Goal: Task Accomplishment & Management: Manage account settings

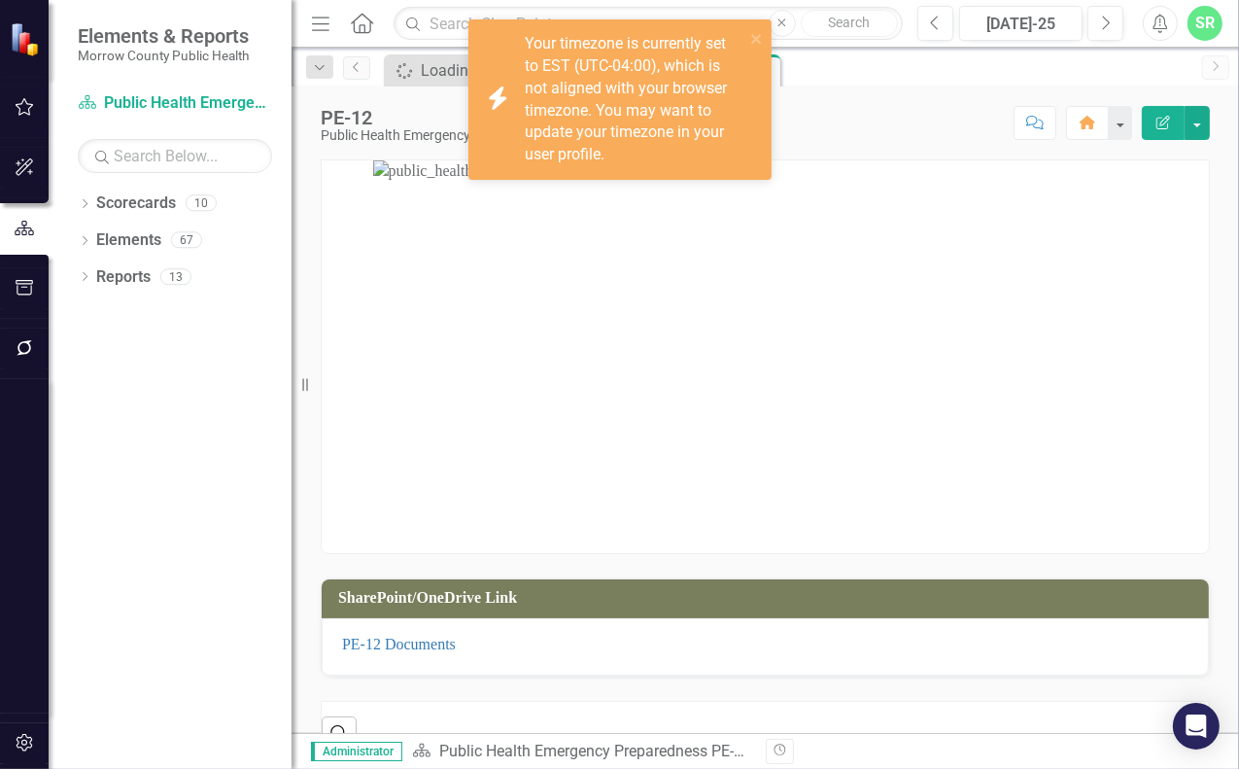
scroll to position [43, 0]
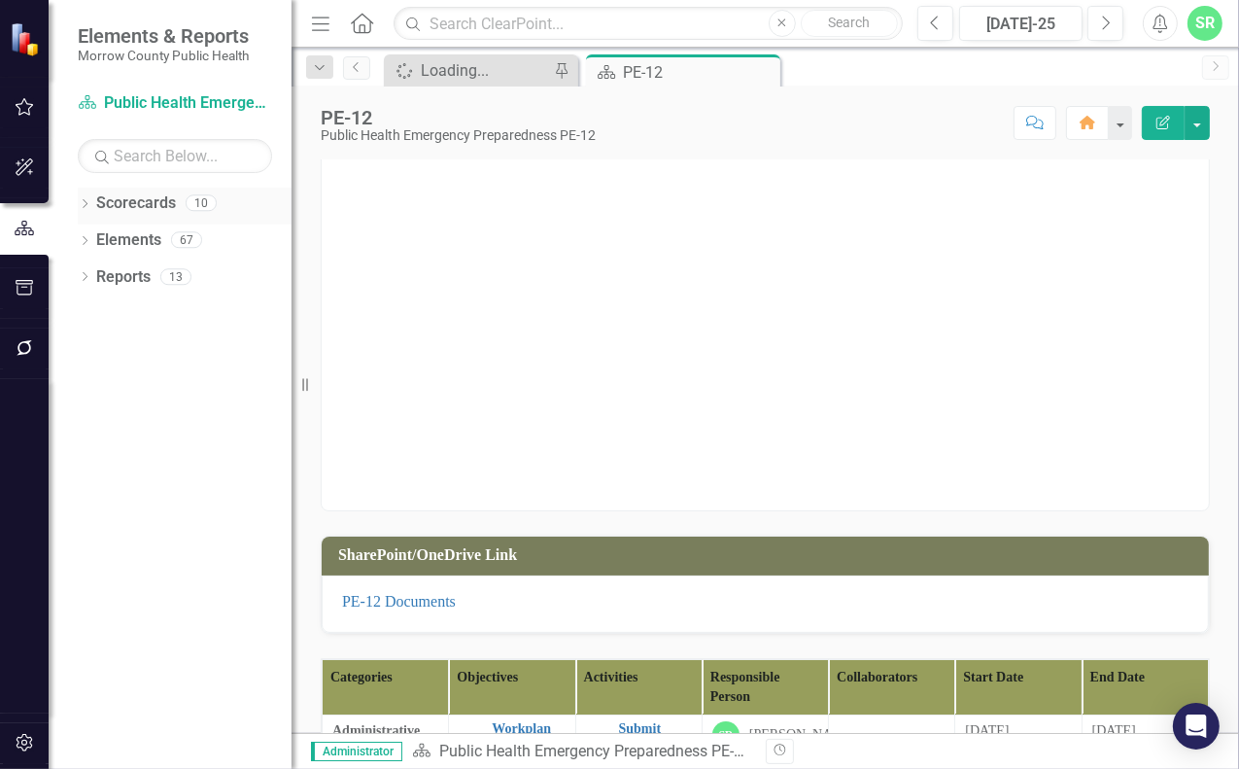
click at [159, 199] on link "Scorecards" at bounding box center [136, 203] width 80 height 22
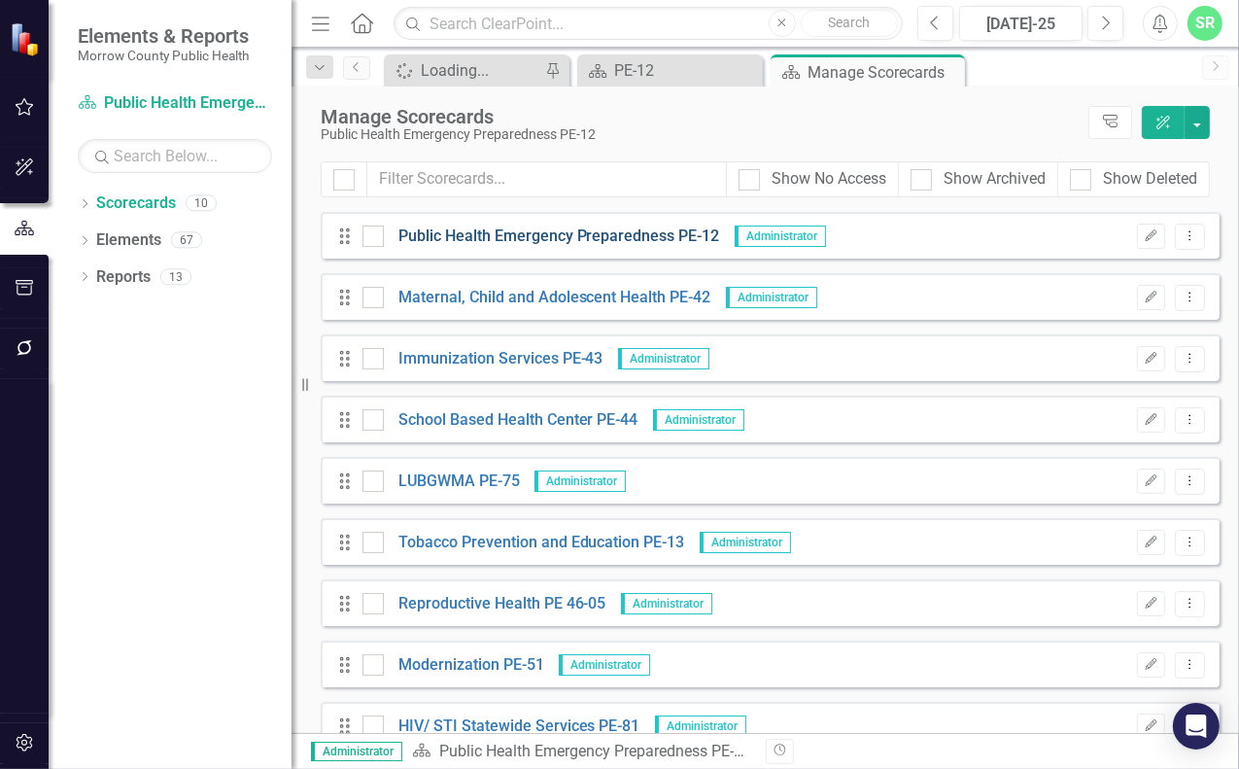
click at [602, 232] on link "Public Health Emergency Preparedness PE-12" at bounding box center [552, 236] width 336 height 22
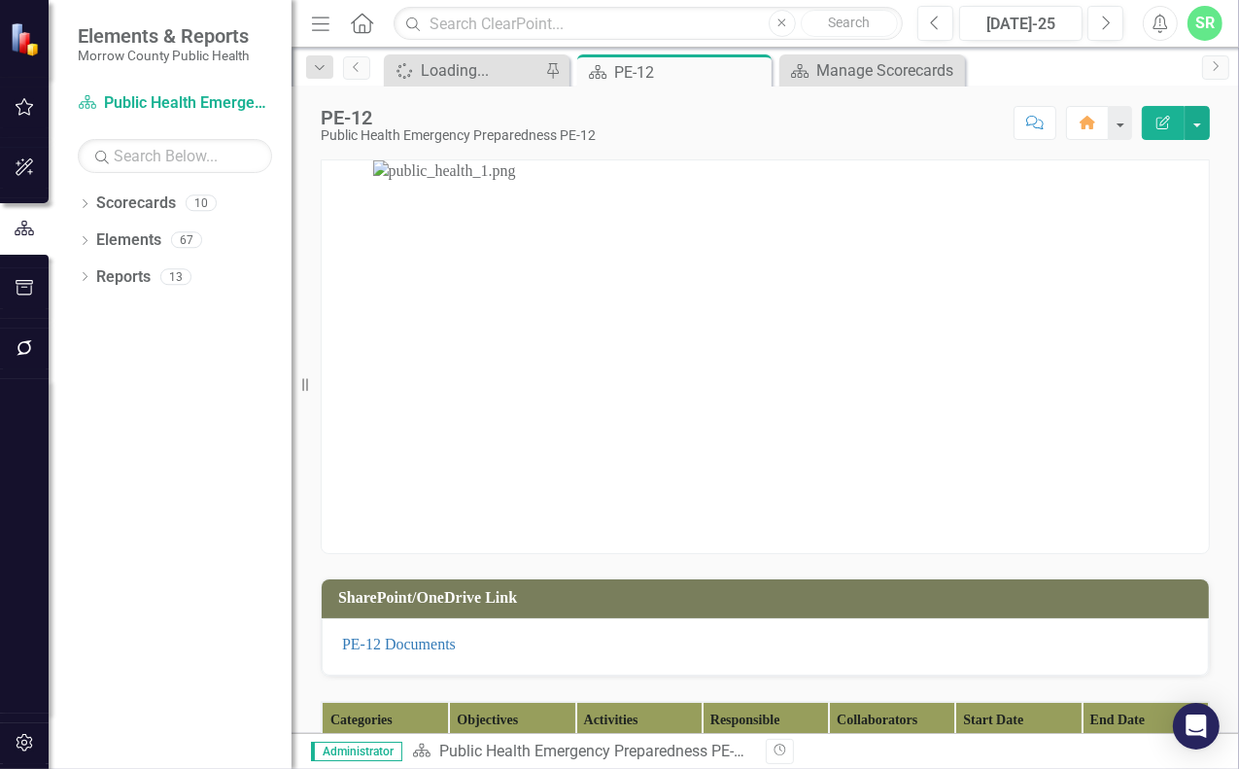
scroll to position [389, 0]
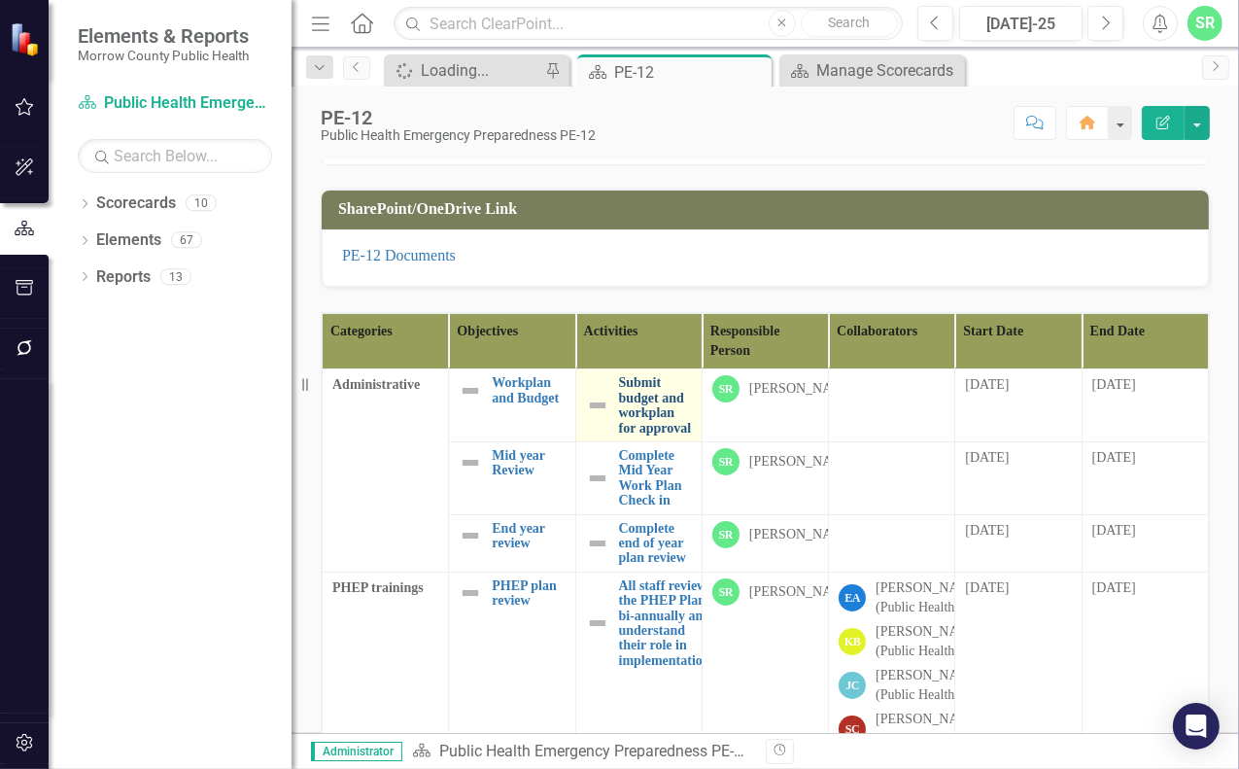
click at [638, 415] on link "Submit budget and workplan for approval" at bounding box center [655, 405] width 73 height 60
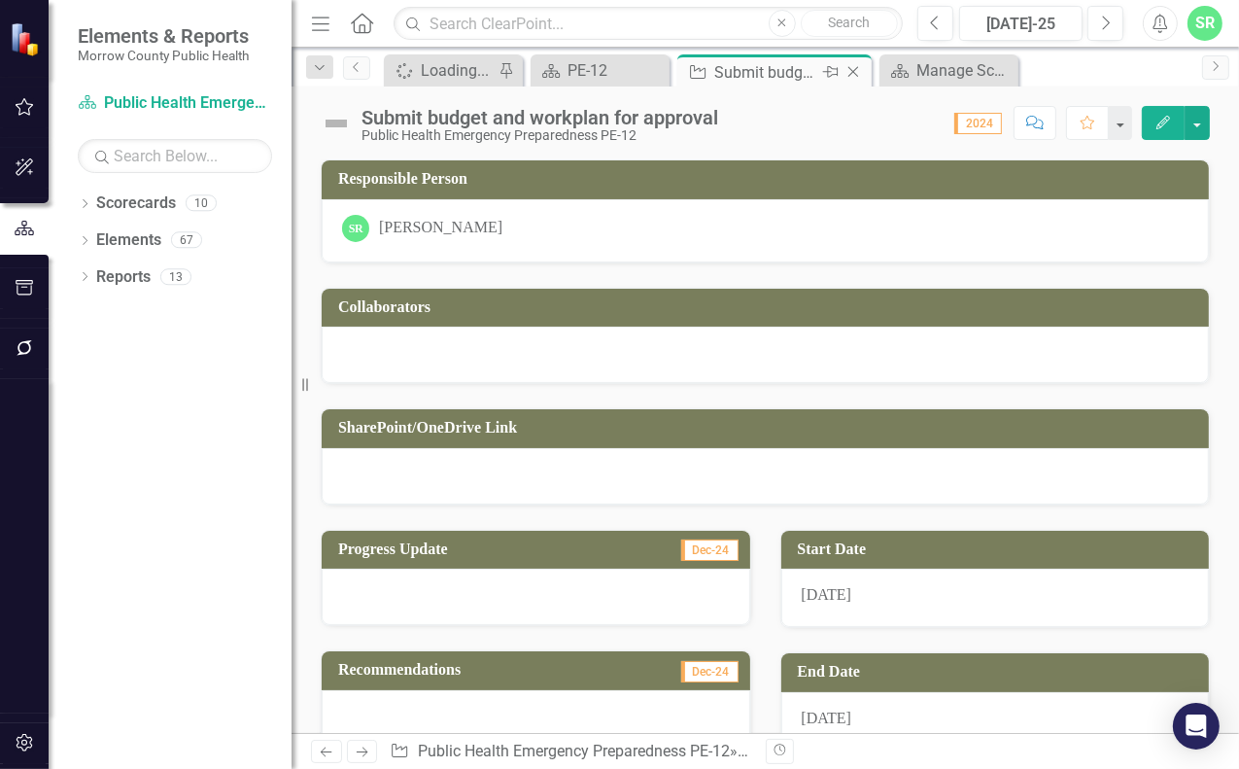
click at [849, 71] on icon "Close" at bounding box center [852, 72] width 19 height 16
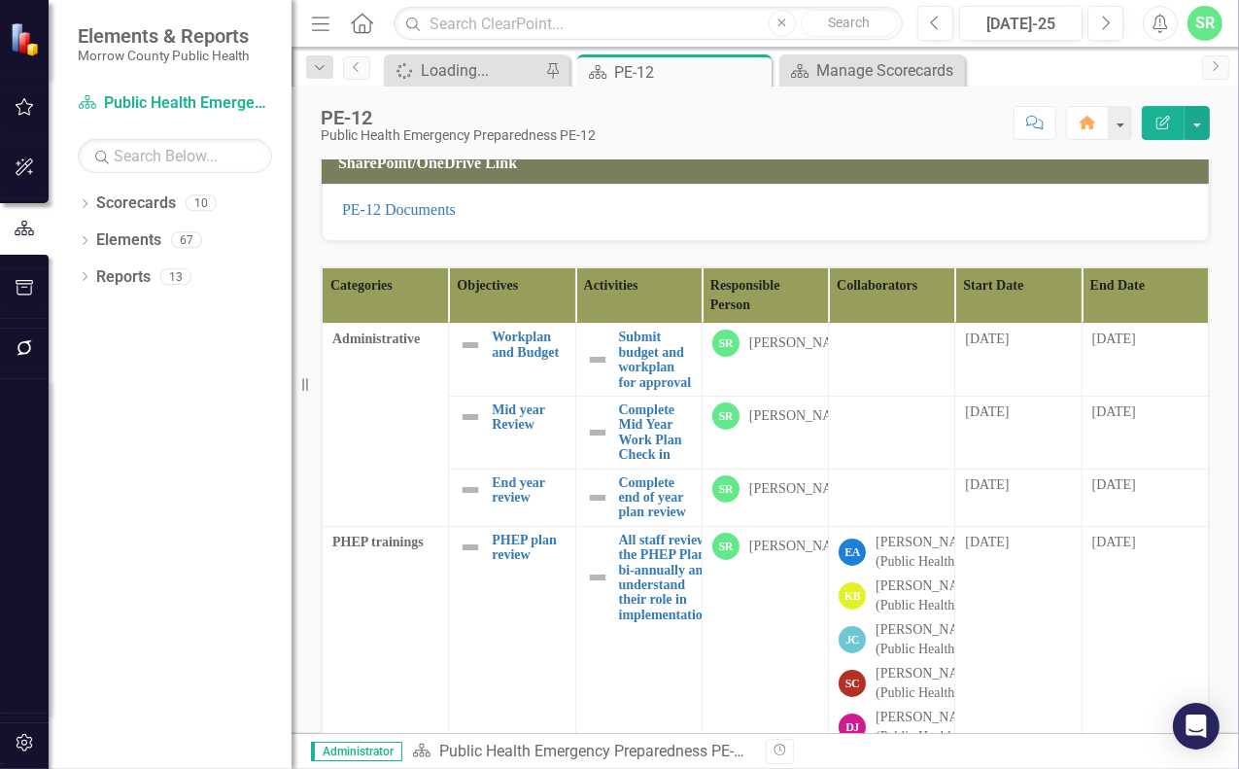
scroll to position [319, 0]
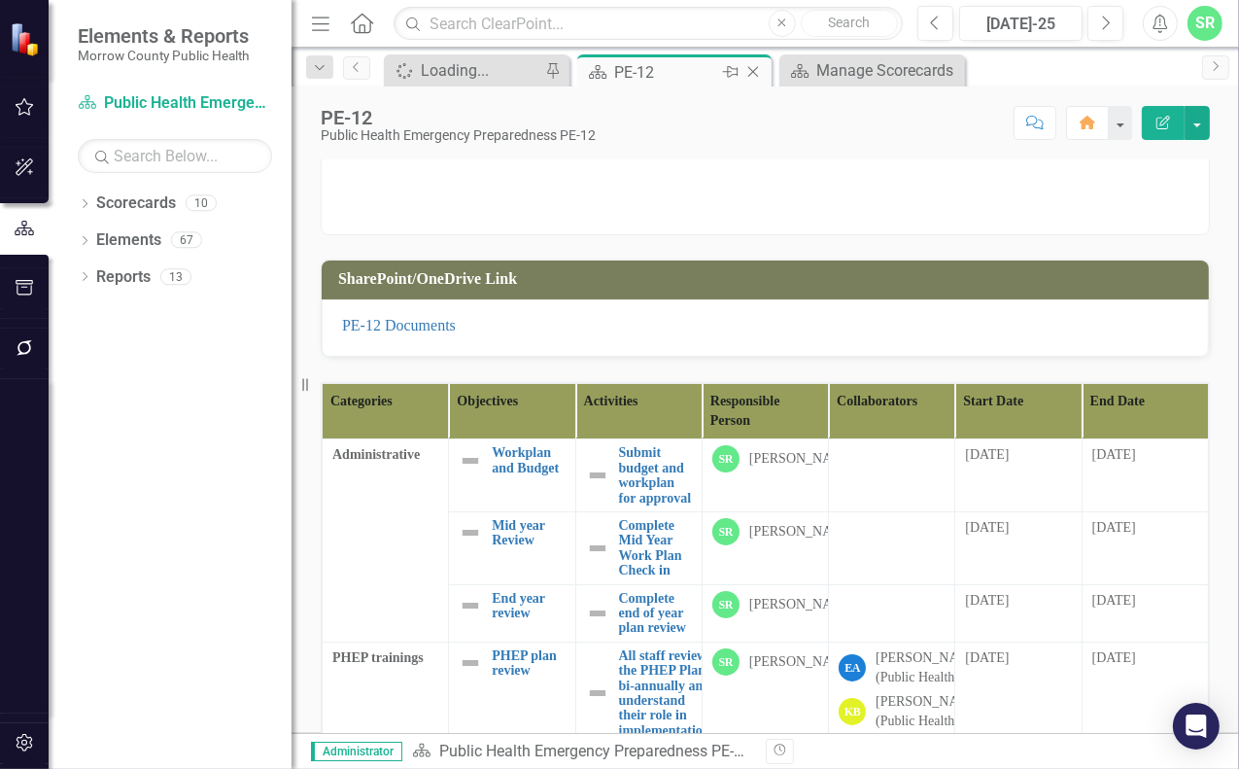
click at [751, 68] on icon "Close" at bounding box center [752, 72] width 19 height 16
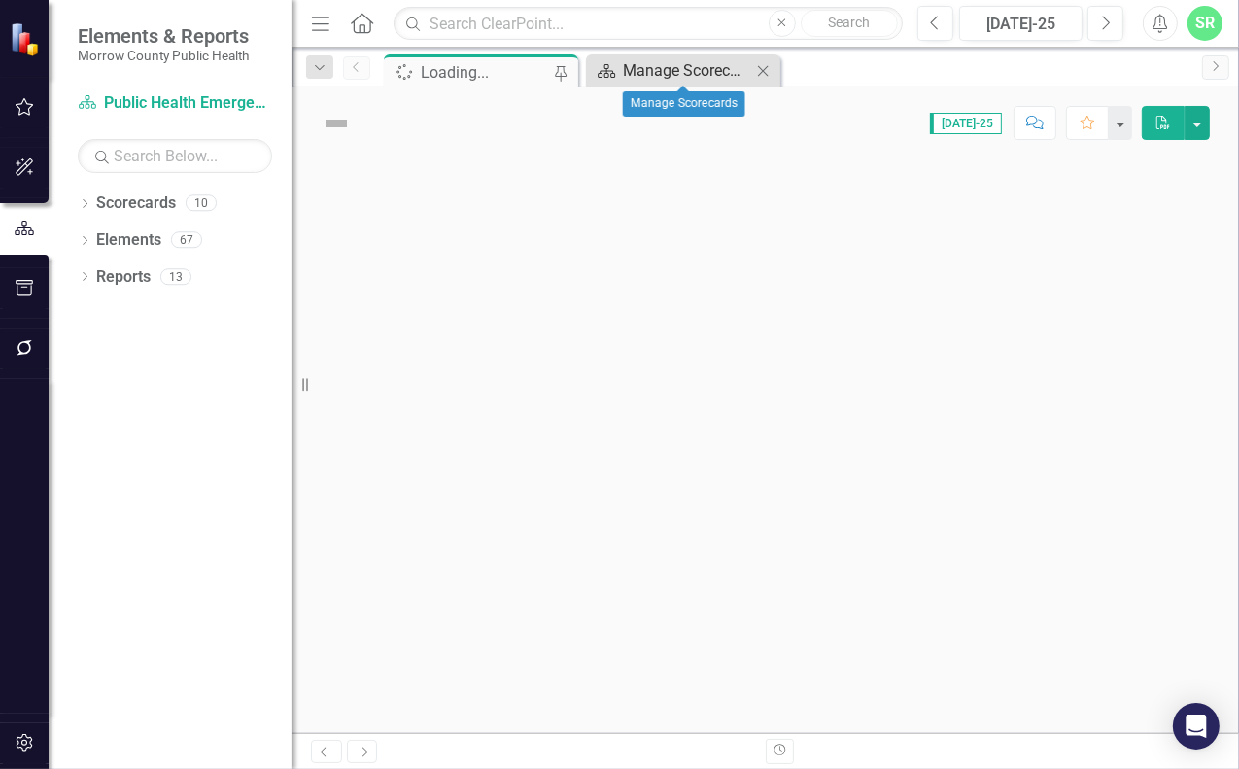
click at [704, 67] on div "Manage Scorecards" at bounding box center [687, 70] width 128 height 24
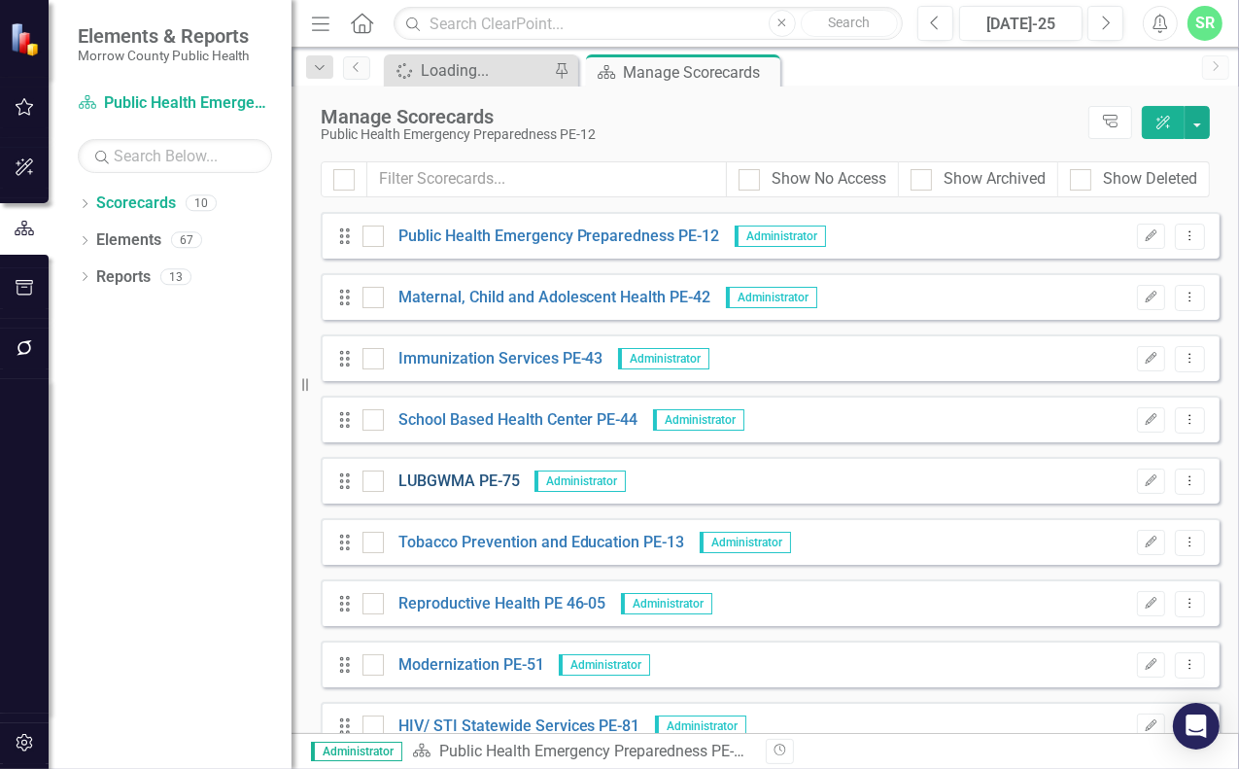
click at [460, 478] on link "LUBGWMA PE-75" at bounding box center [452, 481] width 136 height 22
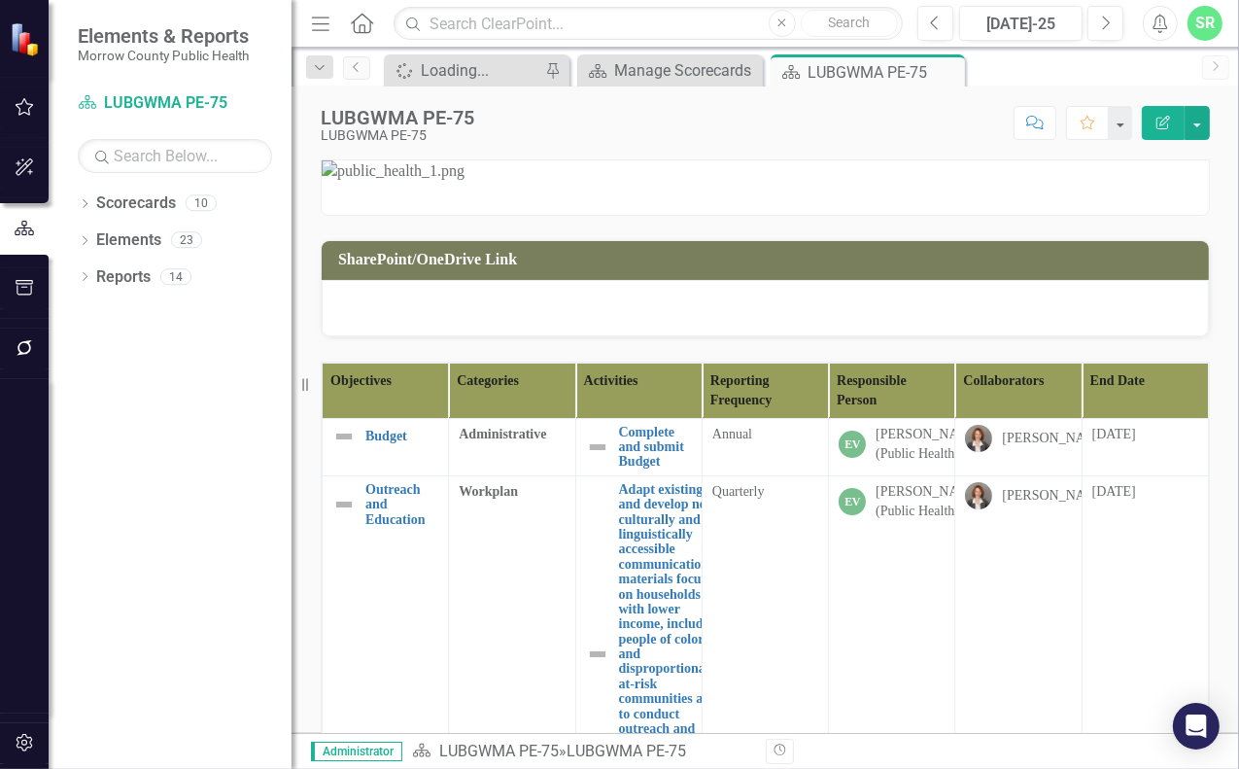
scroll to position [280, 0]
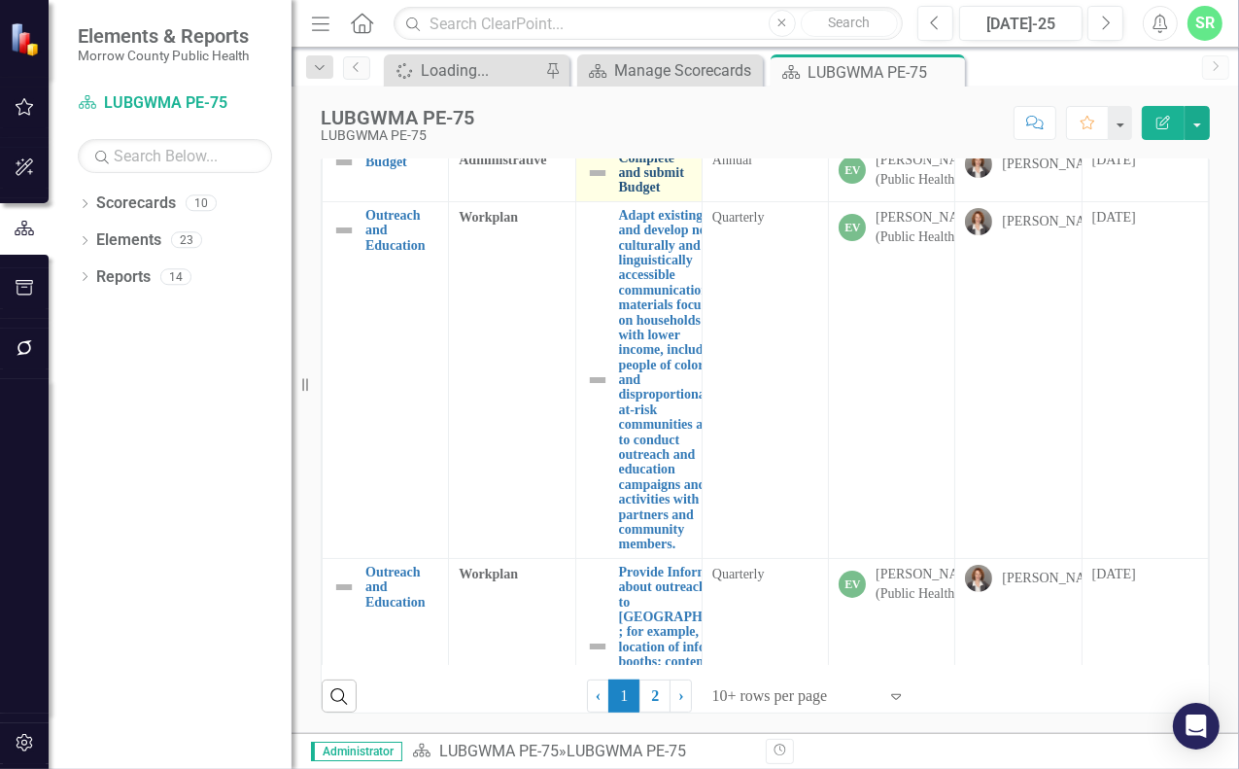
click at [644, 195] on link "Complete and submit Budget" at bounding box center [655, 173] width 73 height 45
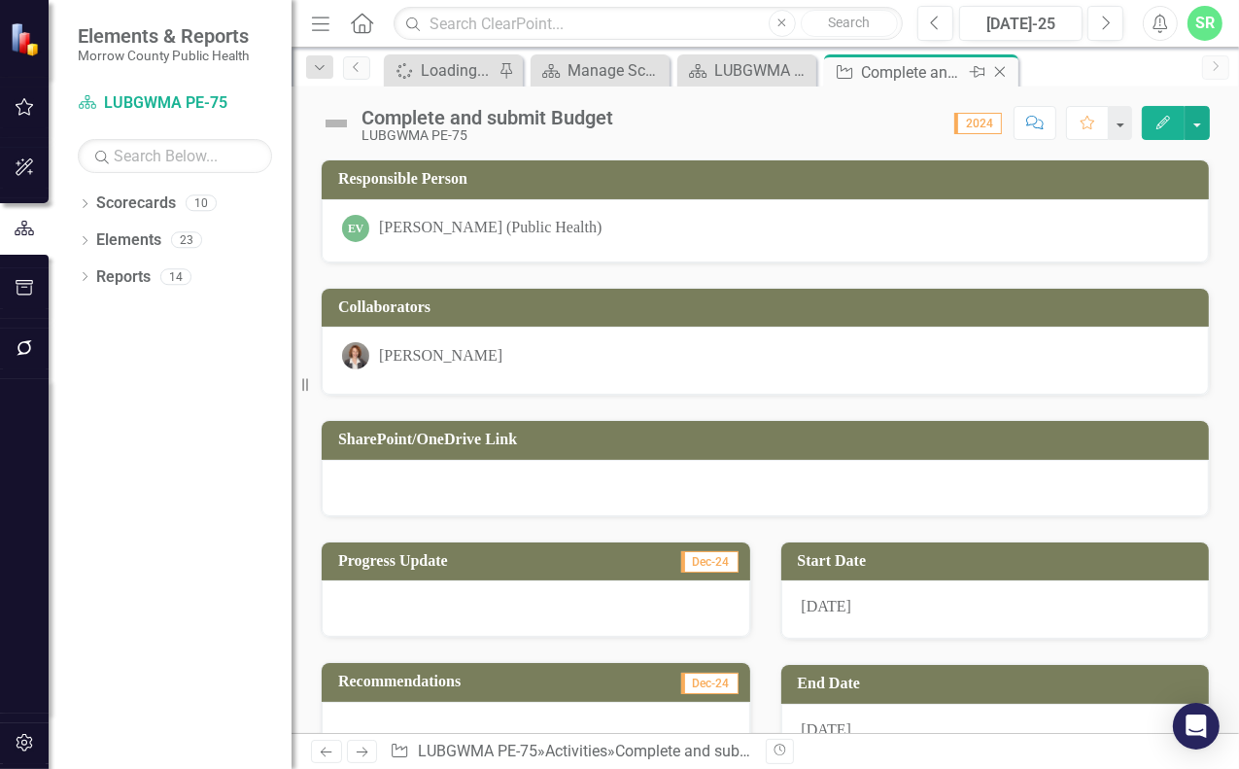
click at [1003, 69] on icon "Close" at bounding box center [999, 72] width 19 height 16
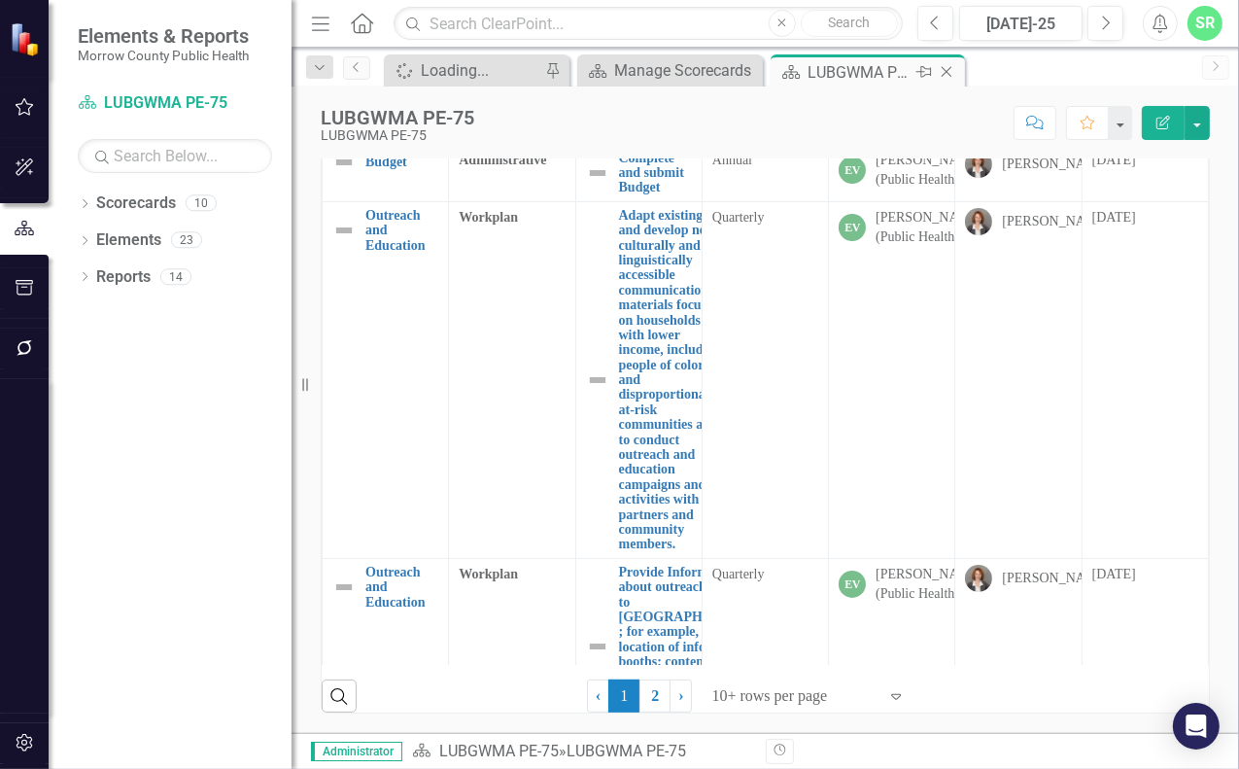
click at [946, 72] on icon at bounding box center [947, 72] width 11 height 11
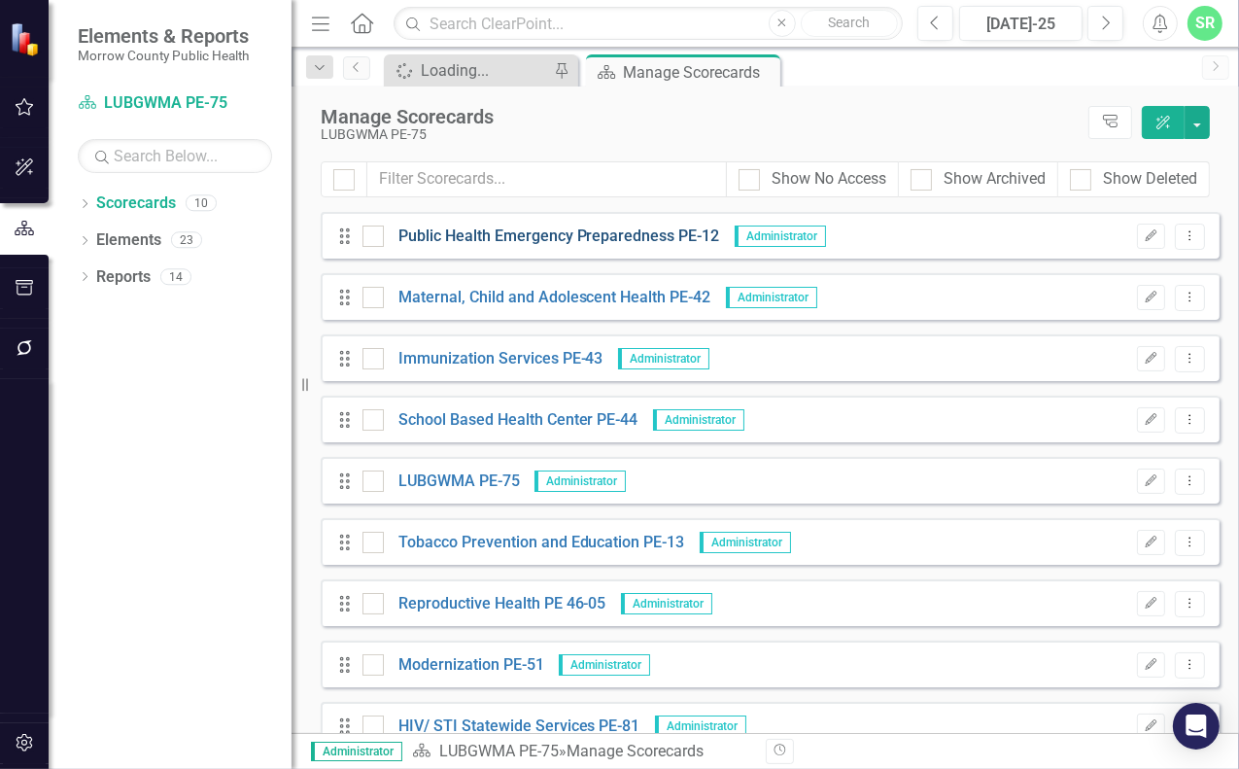
click at [636, 240] on link "Public Health Emergency Preparedness PE-12" at bounding box center [552, 236] width 336 height 22
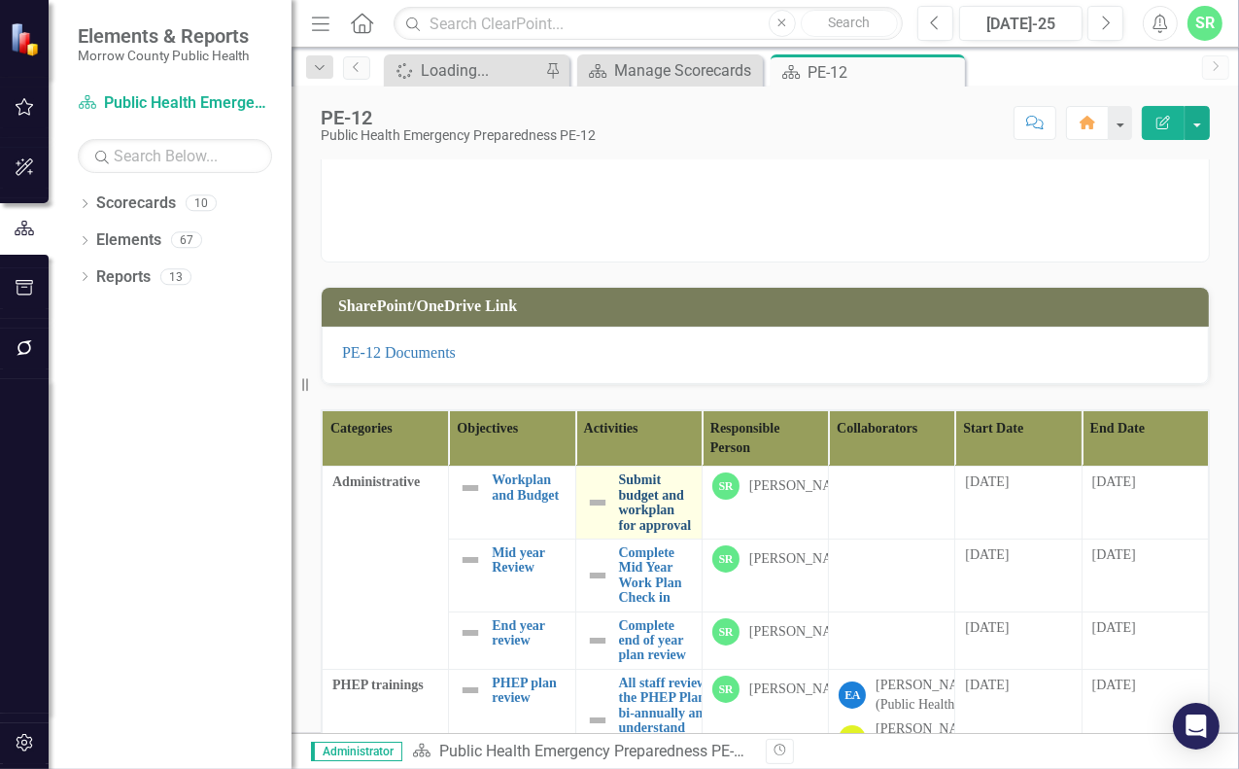
click at [645, 490] on link "Submit budget and workplan for approval" at bounding box center [655, 502] width 73 height 60
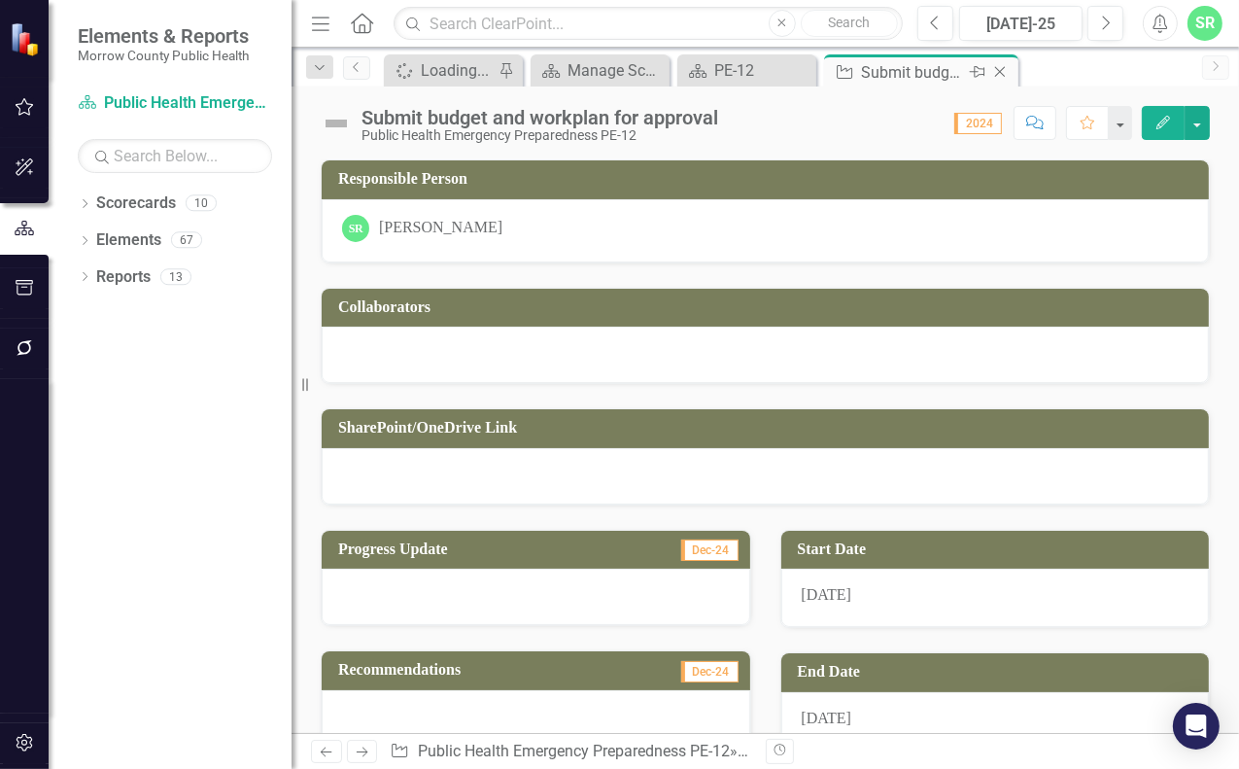
click at [1004, 69] on icon "Close" at bounding box center [999, 72] width 19 height 16
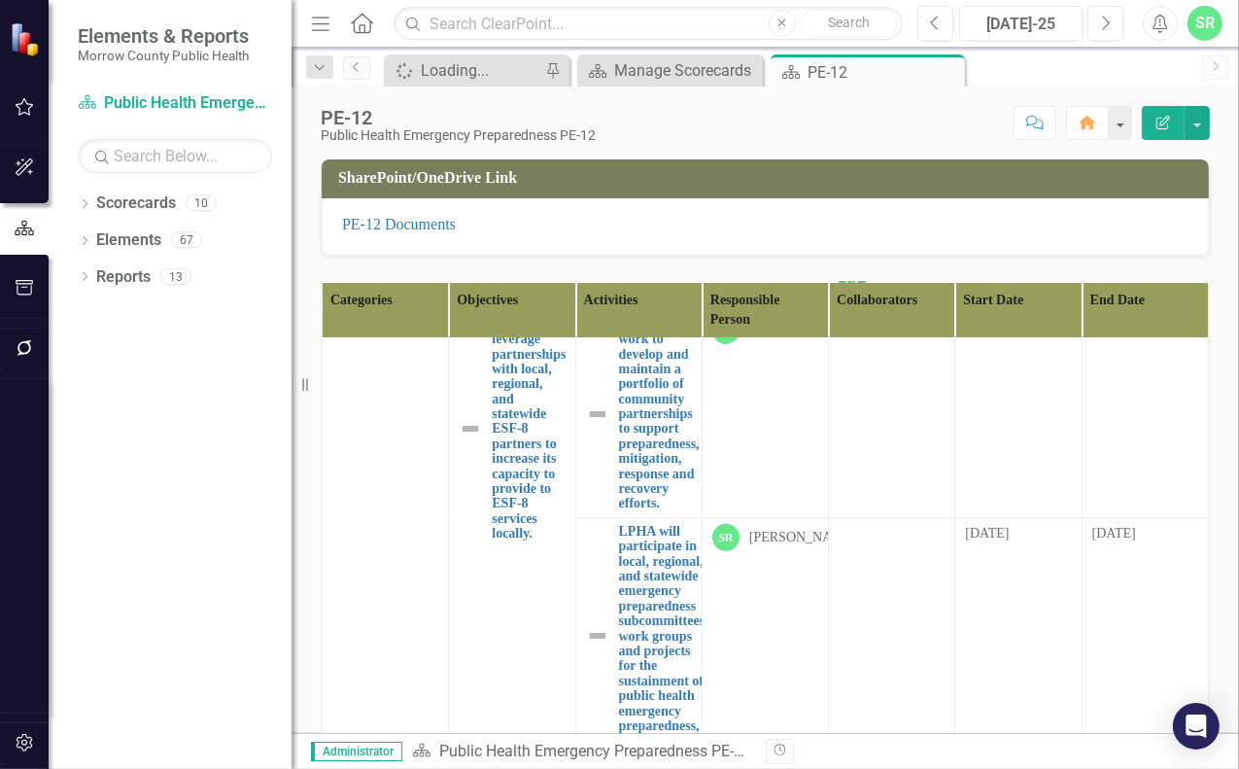
scroll to position [583, 0]
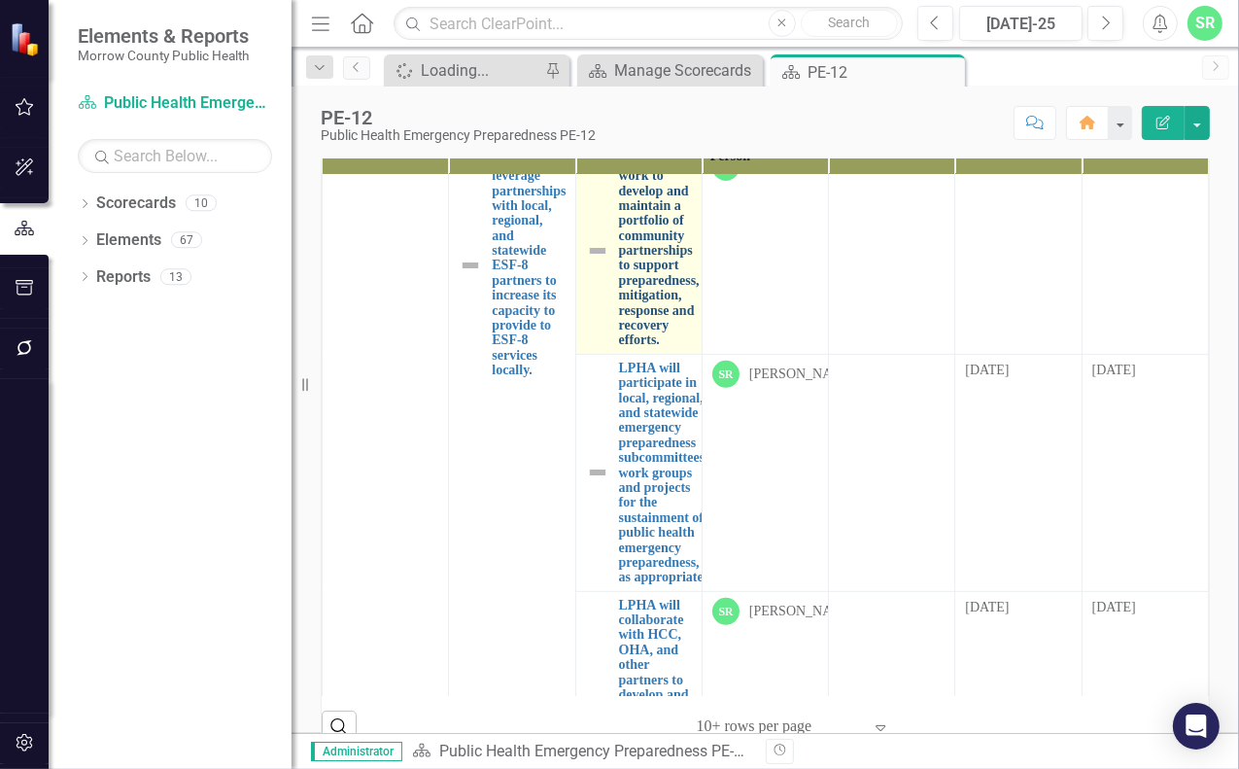
click at [637, 348] on link "LPHA will work to develop and maintain a portfolio of community partnerships to…" at bounding box center [659, 251] width 81 height 194
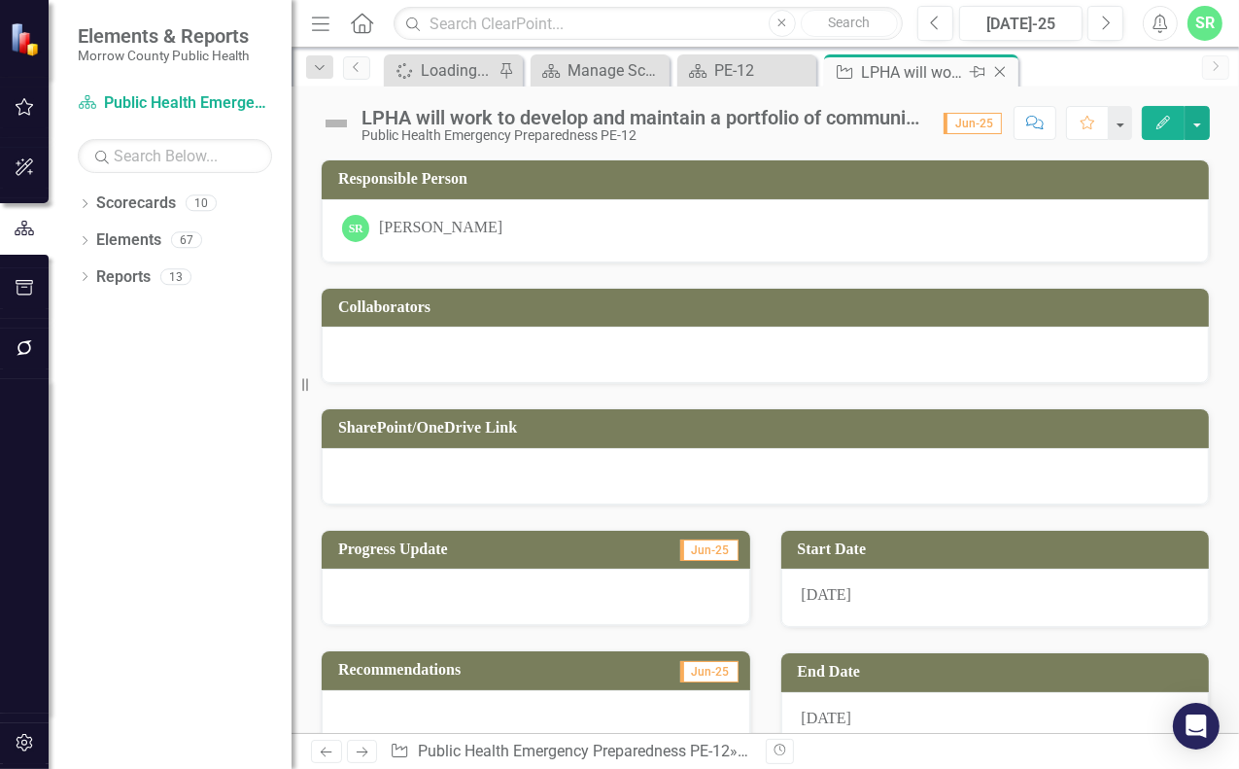
click at [1000, 66] on icon "Close" at bounding box center [999, 72] width 19 height 16
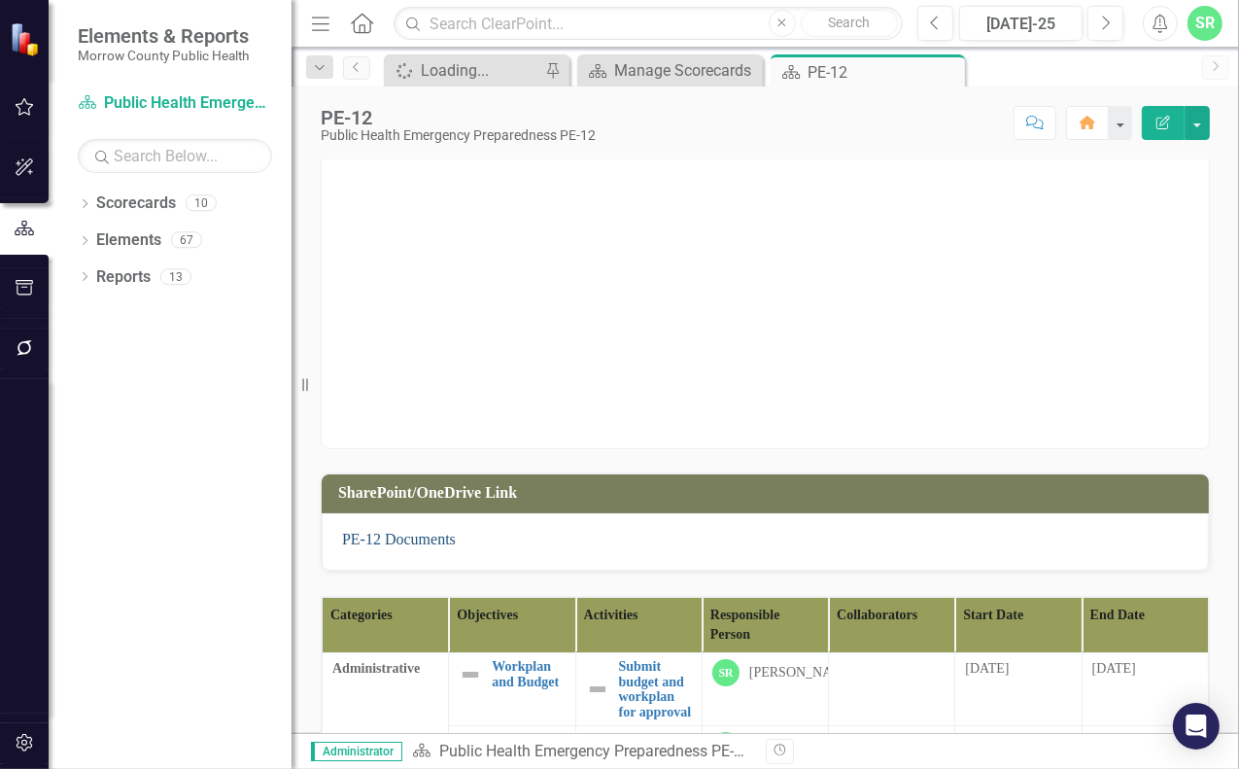
scroll to position [292, 0]
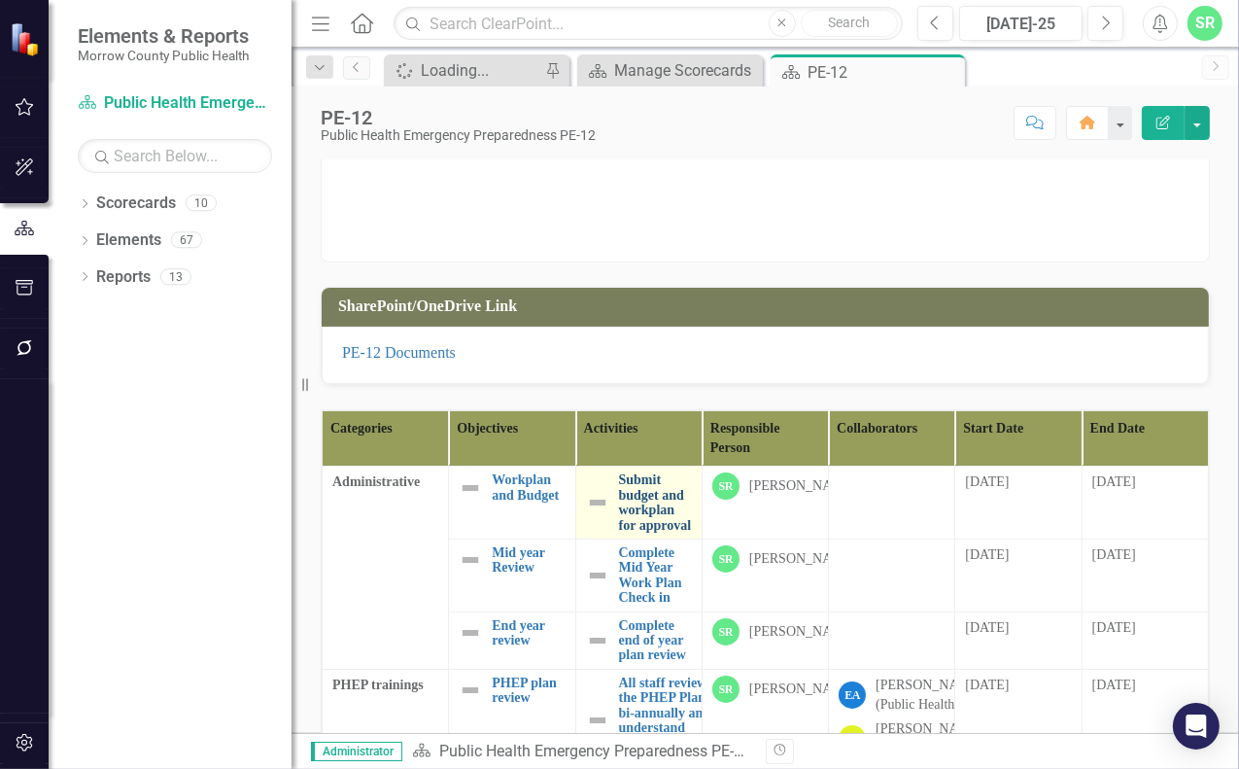
click at [643, 517] on link "Submit budget and workplan for approval" at bounding box center [655, 502] width 73 height 60
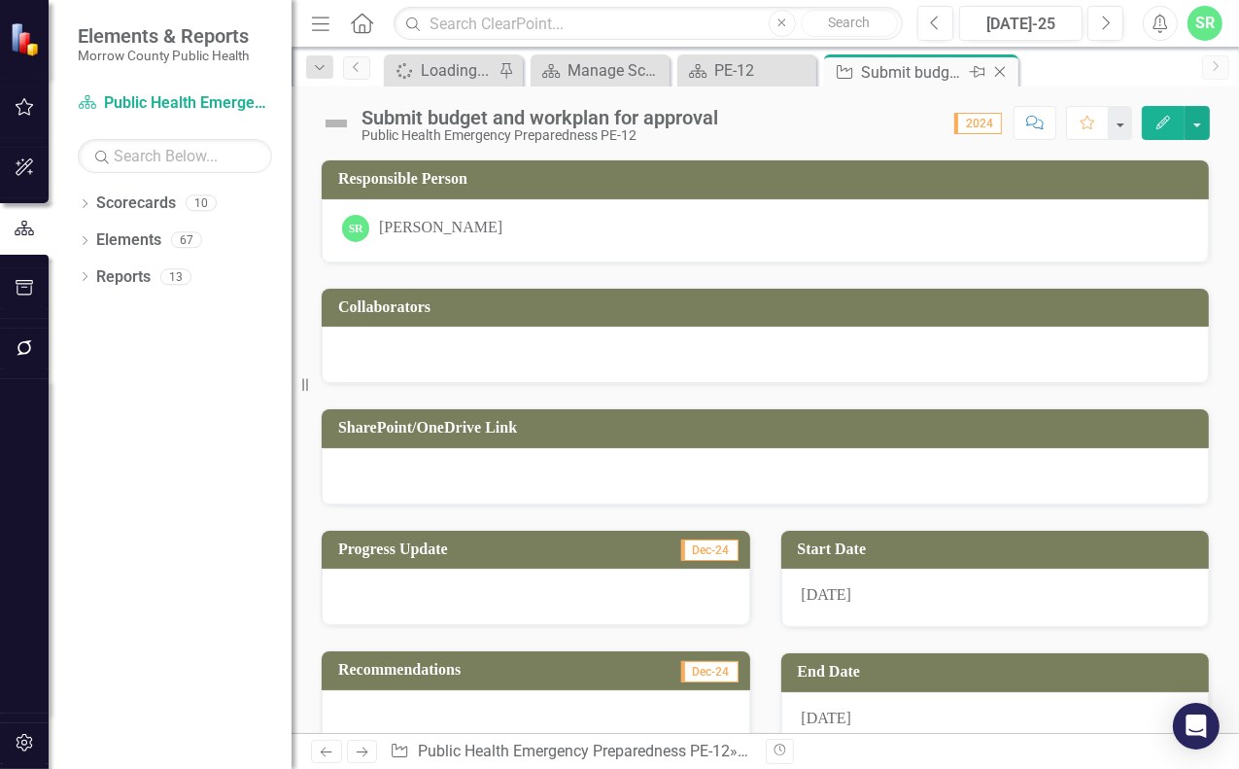
click at [1001, 72] on icon "Close" at bounding box center [999, 72] width 19 height 16
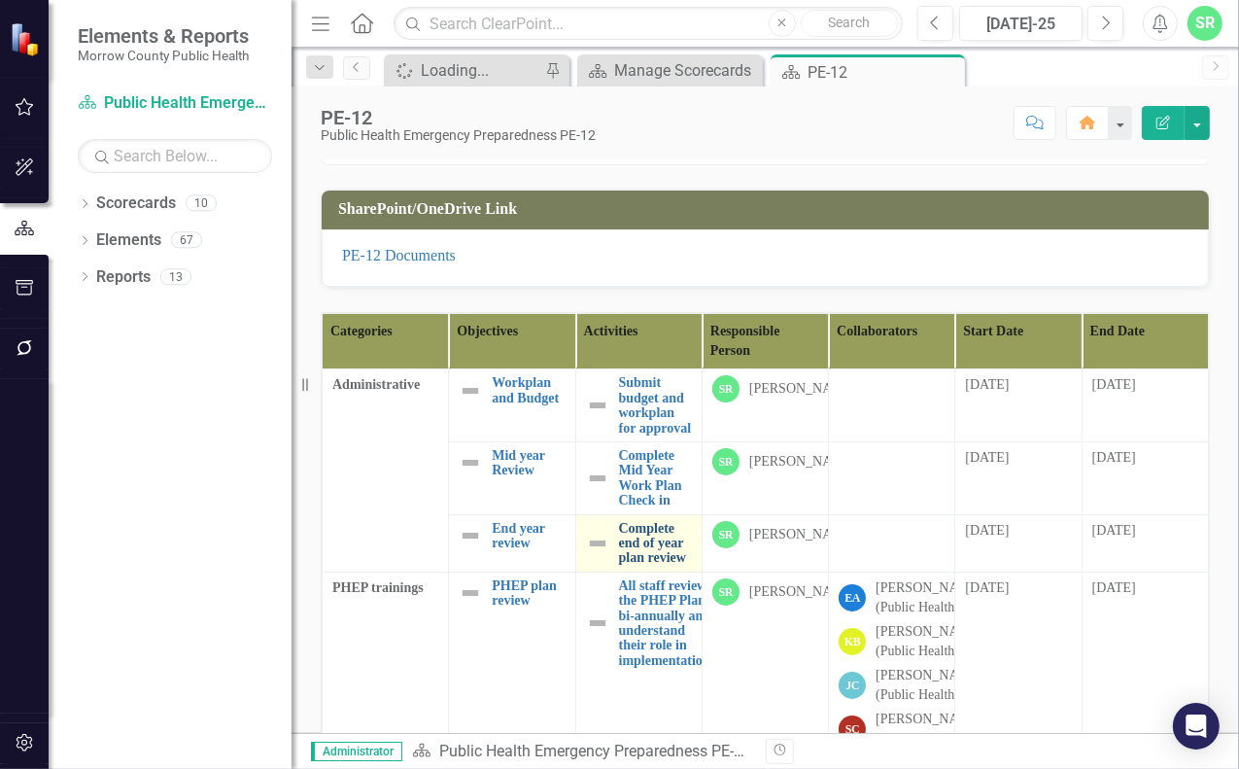
click at [637, 566] on link "Complete end of year plan review" at bounding box center [655, 543] width 73 height 45
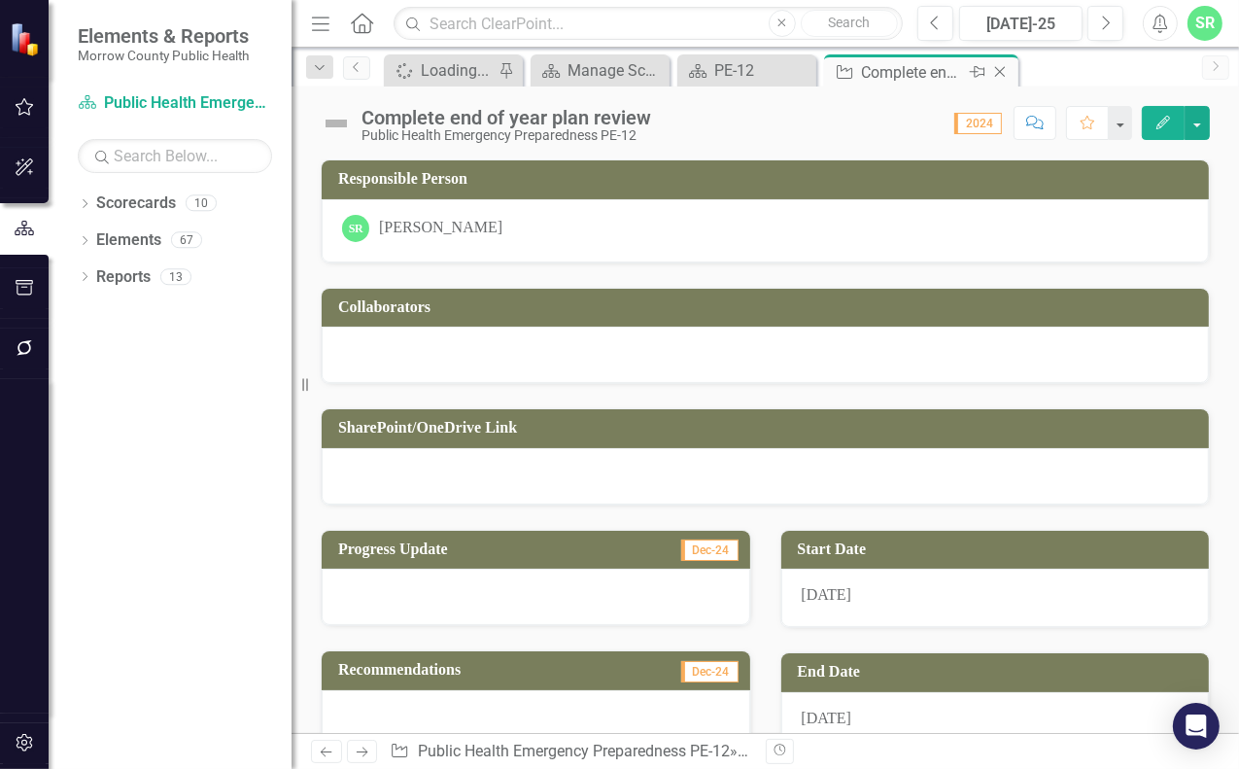
click at [996, 69] on icon "Close" at bounding box center [999, 72] width 19 height 16
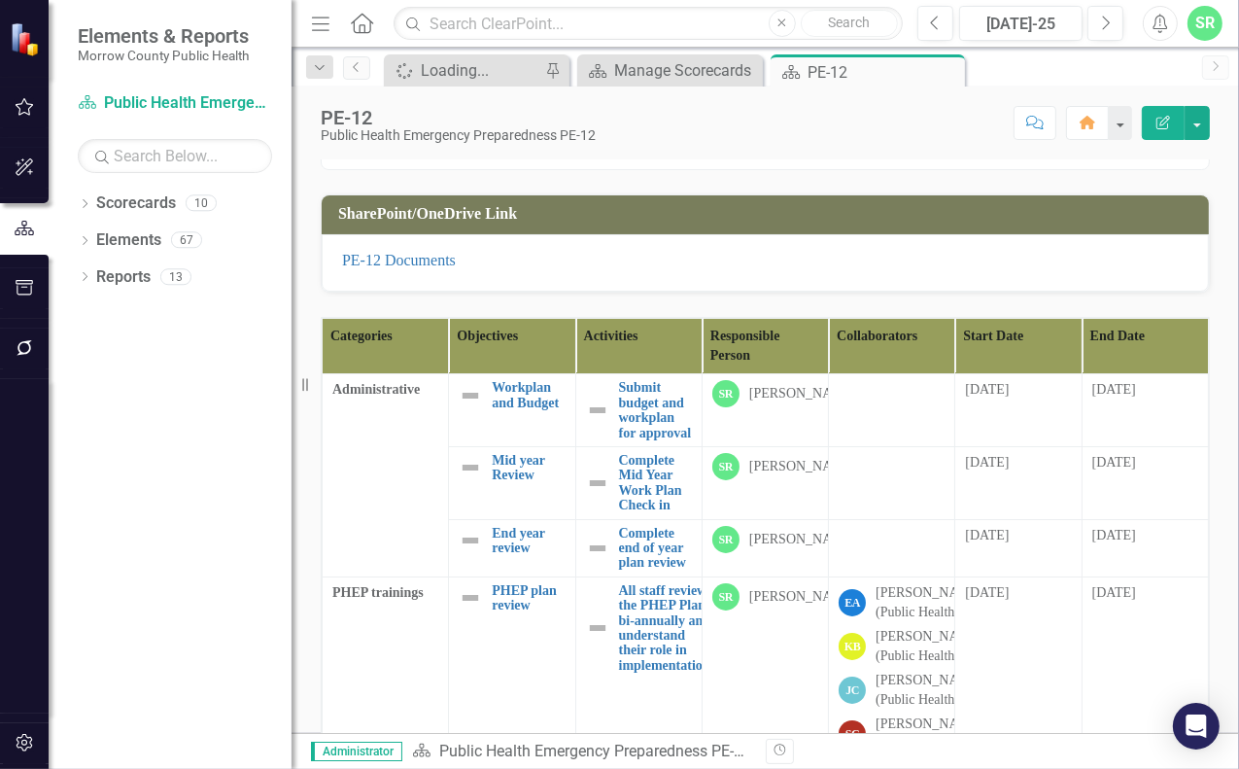
scroll to position [486, 0]
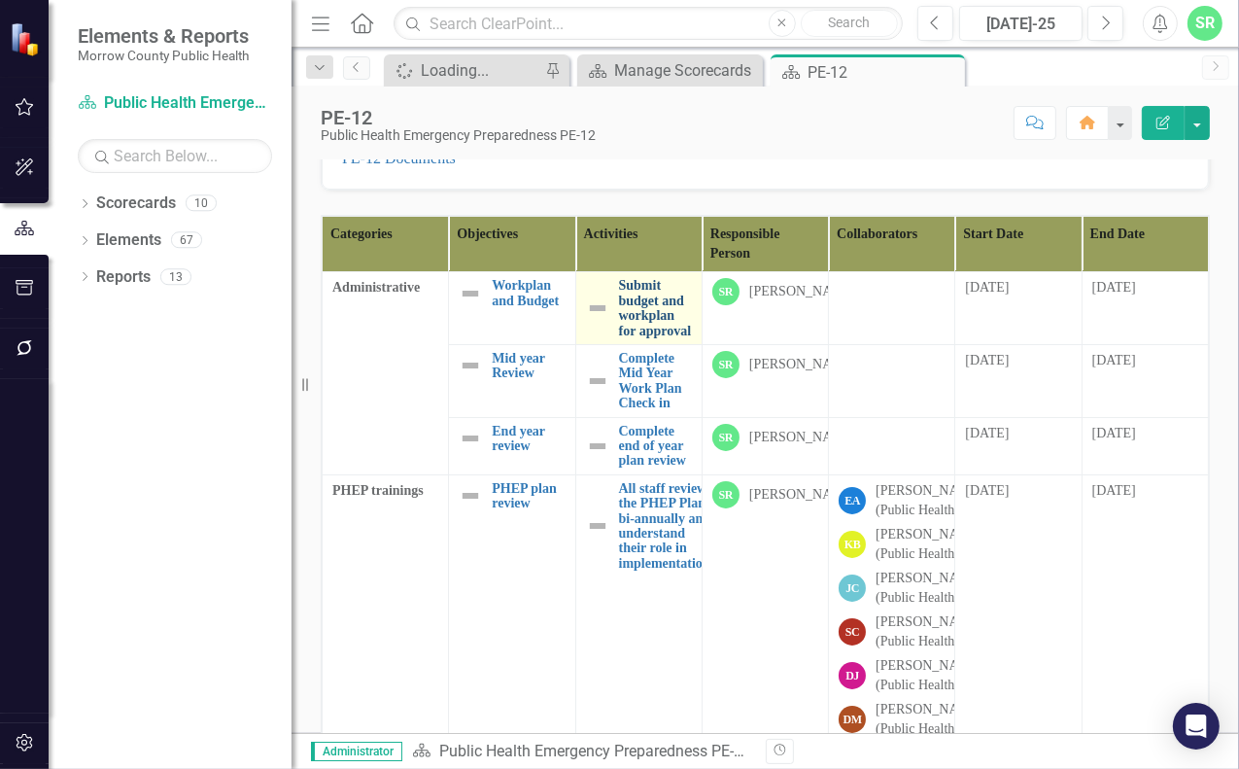
click at [642, 326] on link "Submit budget and workplan for approval" at bounding box center [655, 308] width 73 height 60
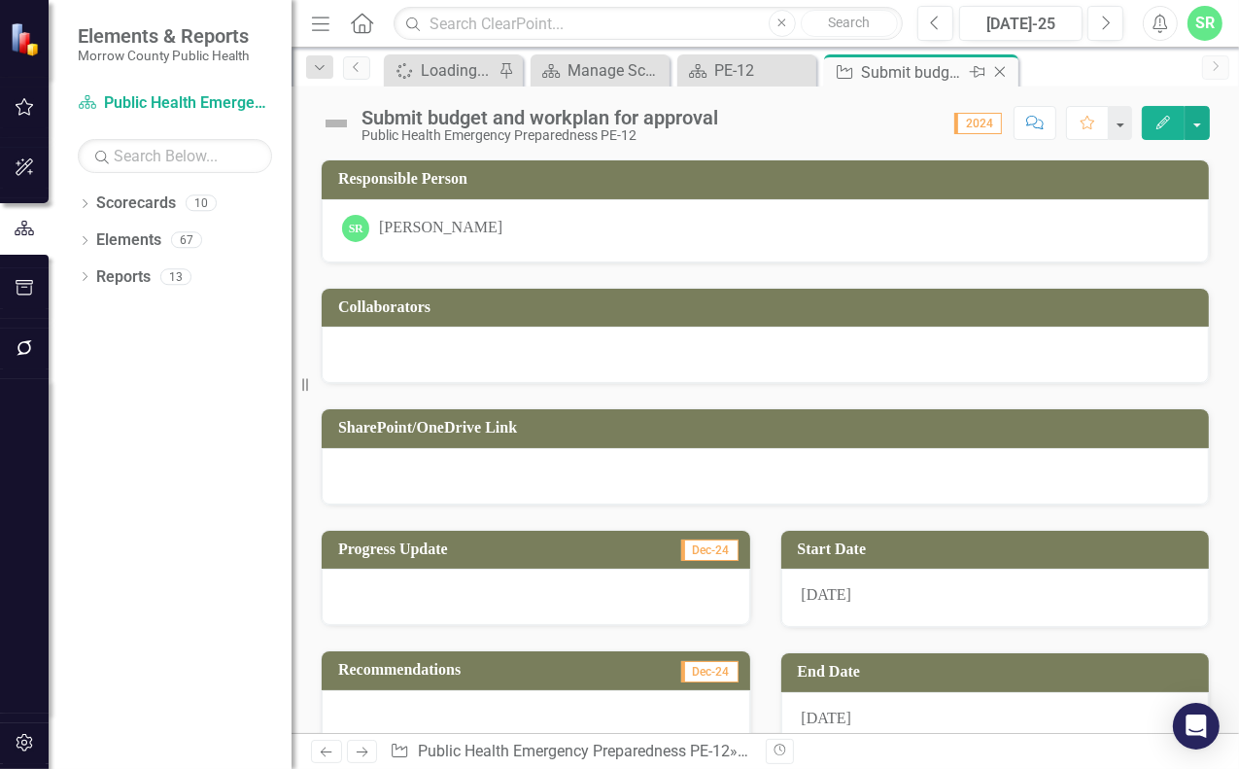
click at [1001, 69] on icon "Close" at bounding box center [999, 72] width 19 height 16
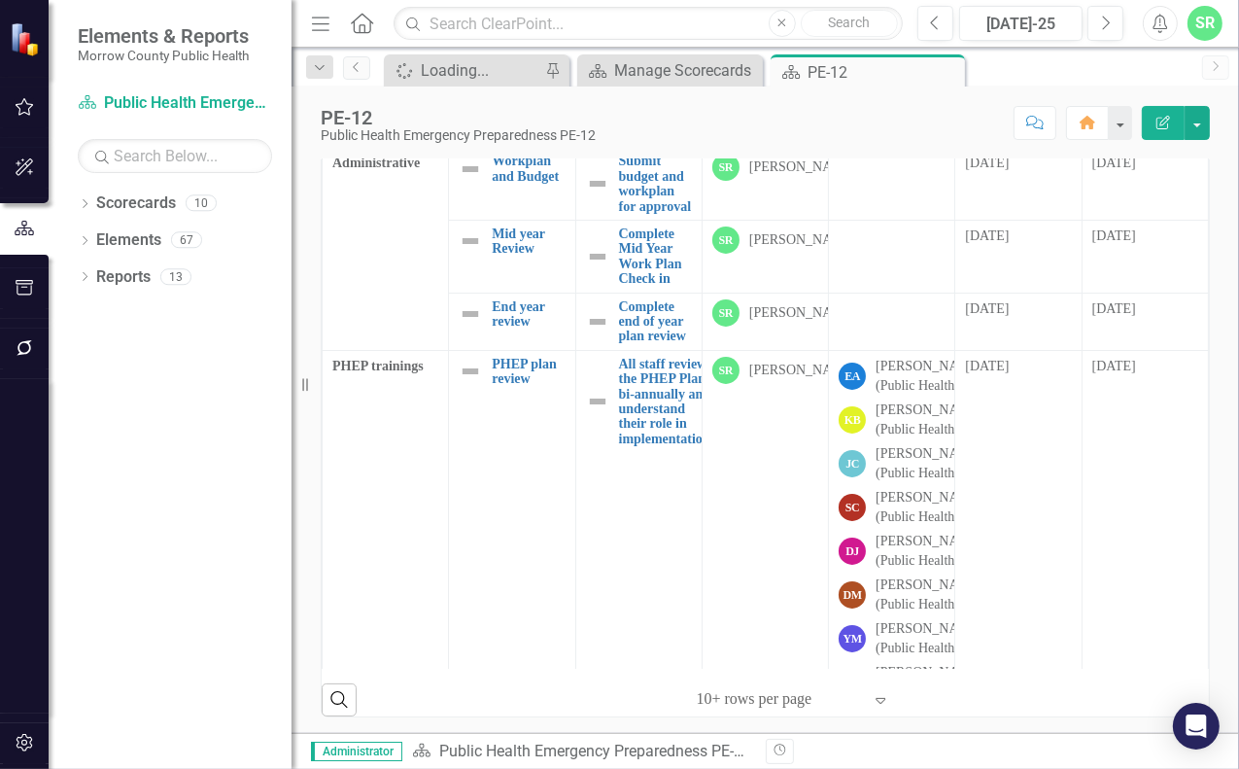
scroll to position [222, 0]
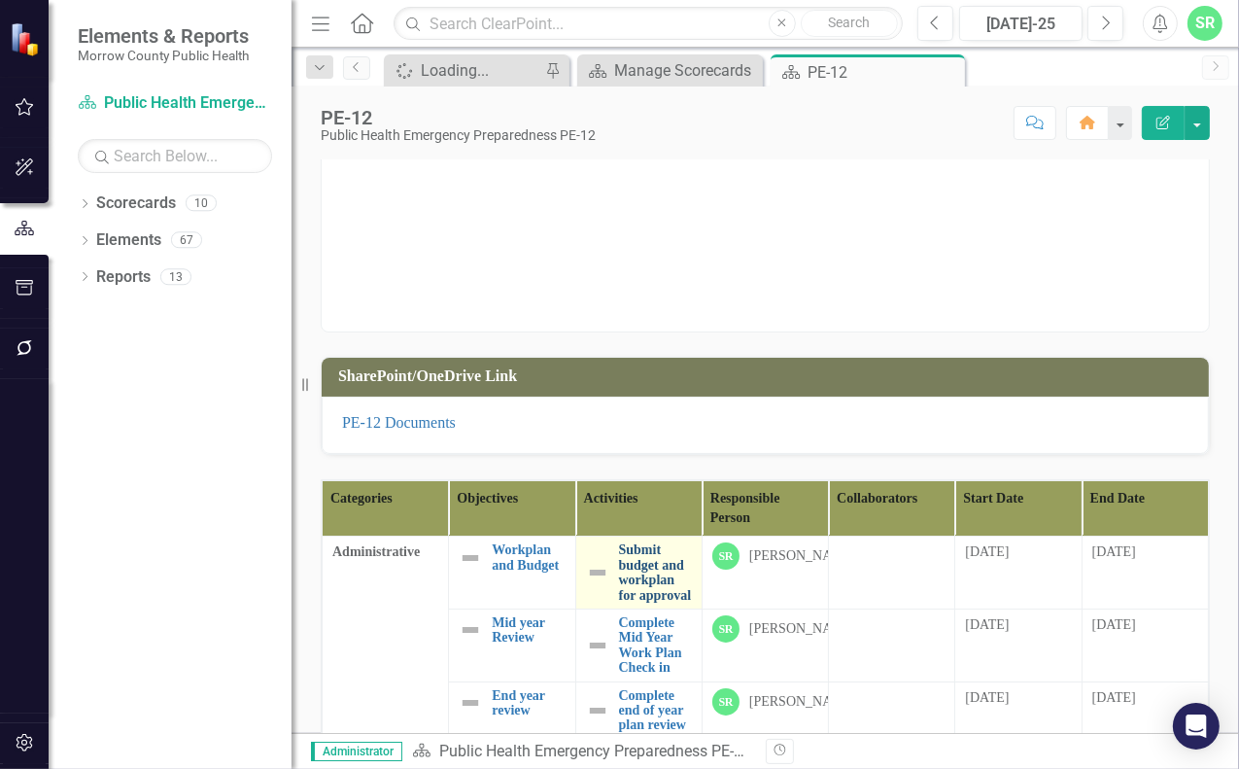
click at [639, 568] on link "Submit budget and workplan for approval" at bounding box center [655, 572] width 73 height 60
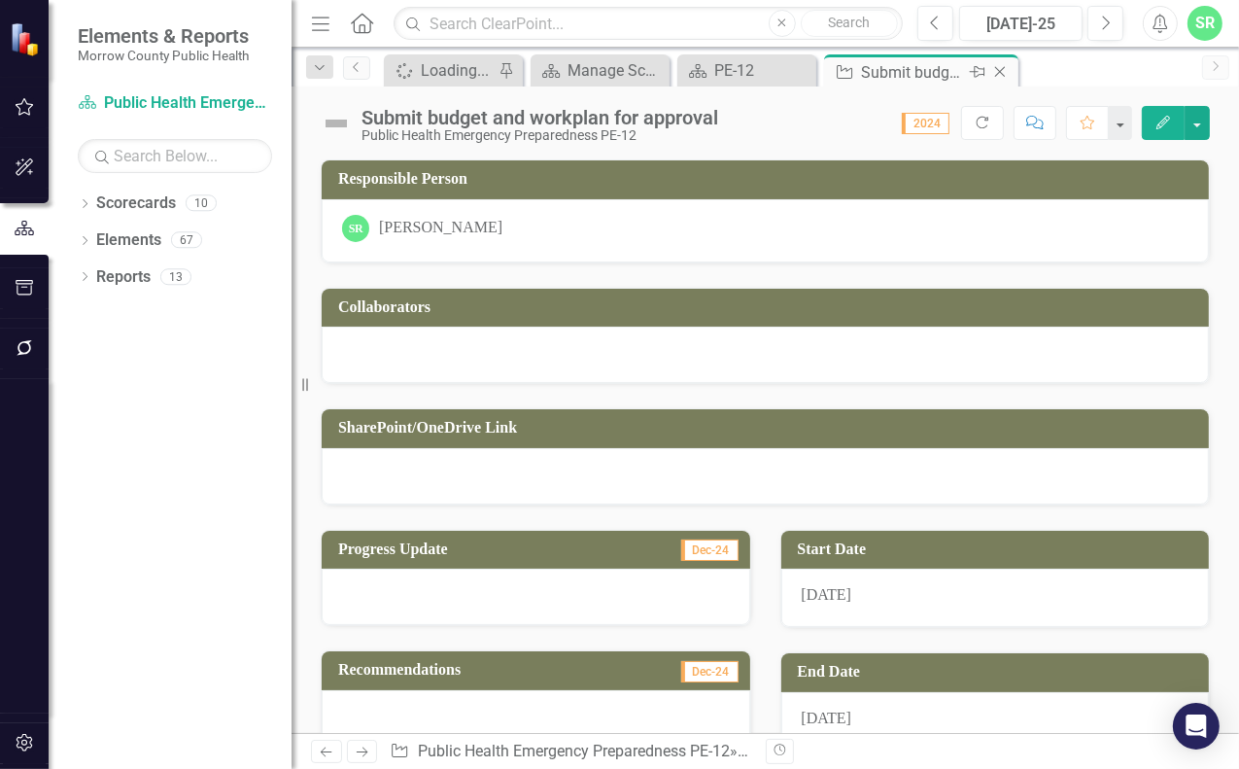
click at [1004, 68] on icon "Close" at bounding box center [999, 72] width 19 height 16
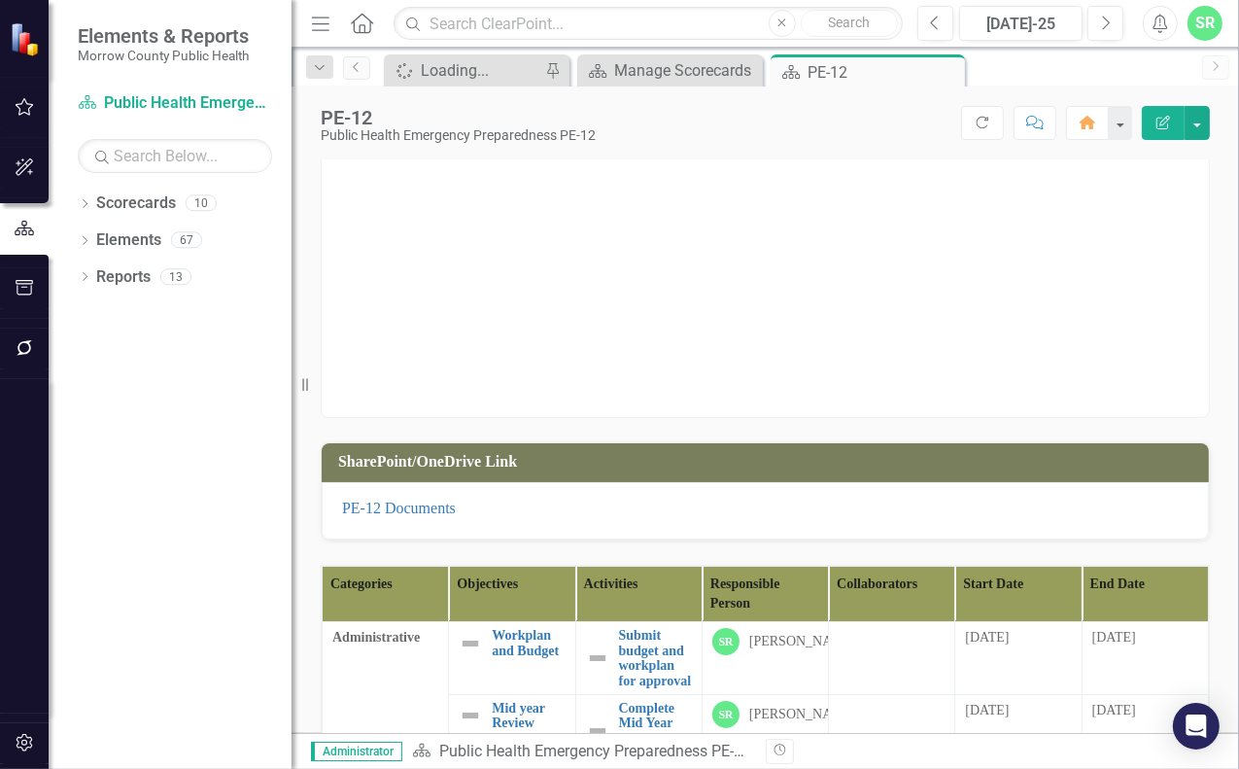
scroll to position [292, 0]
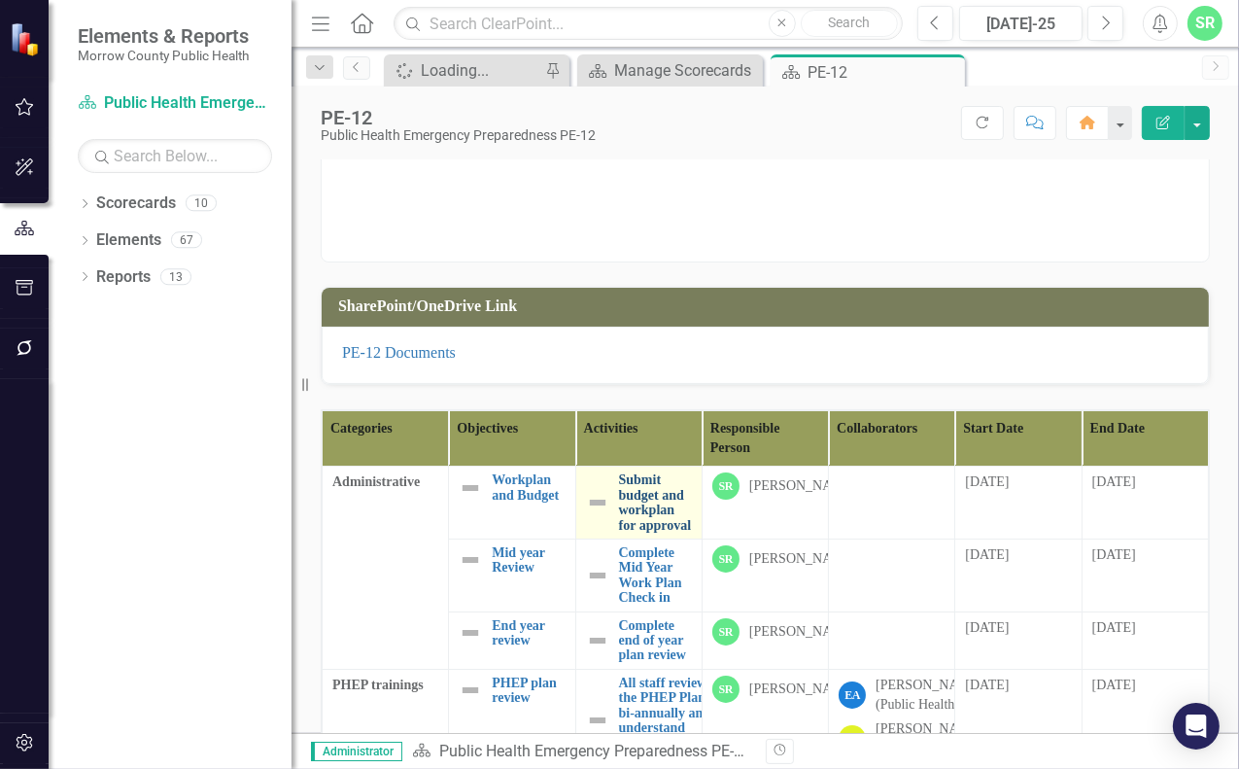
click at [637, 494] on link "Submit budget and workplan for approval" at bounding box center [655, 502] width 73 height 60
